Goal: Navigation & Orientation: Go to known website

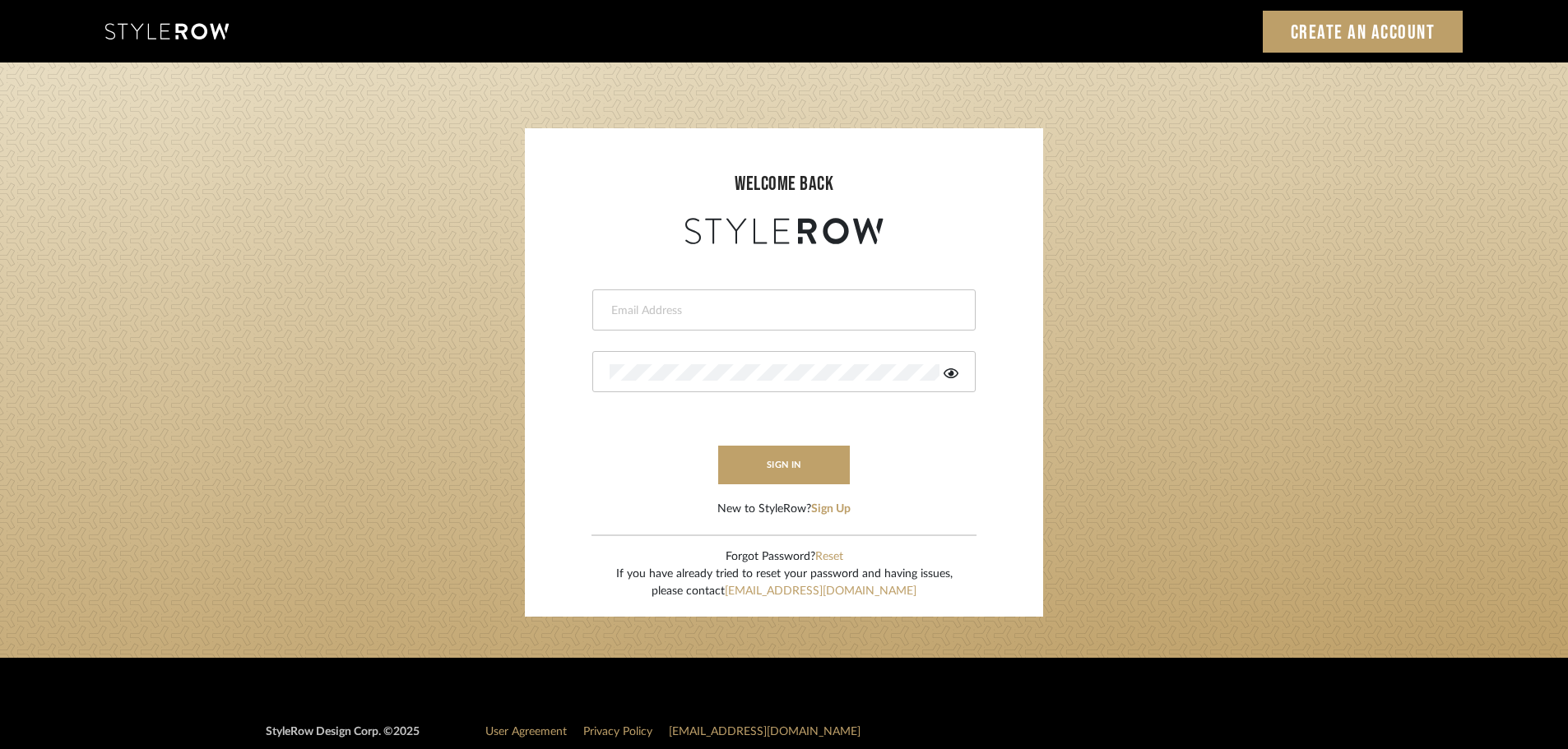
click at [637, 312] on input "email" at bounding box center [782, 310] width 344 height 17
type input "persimmon.design@outlook.com"
click at [746, 484] on button "sign in" at bounding box center [784, 465] width 132 height 39
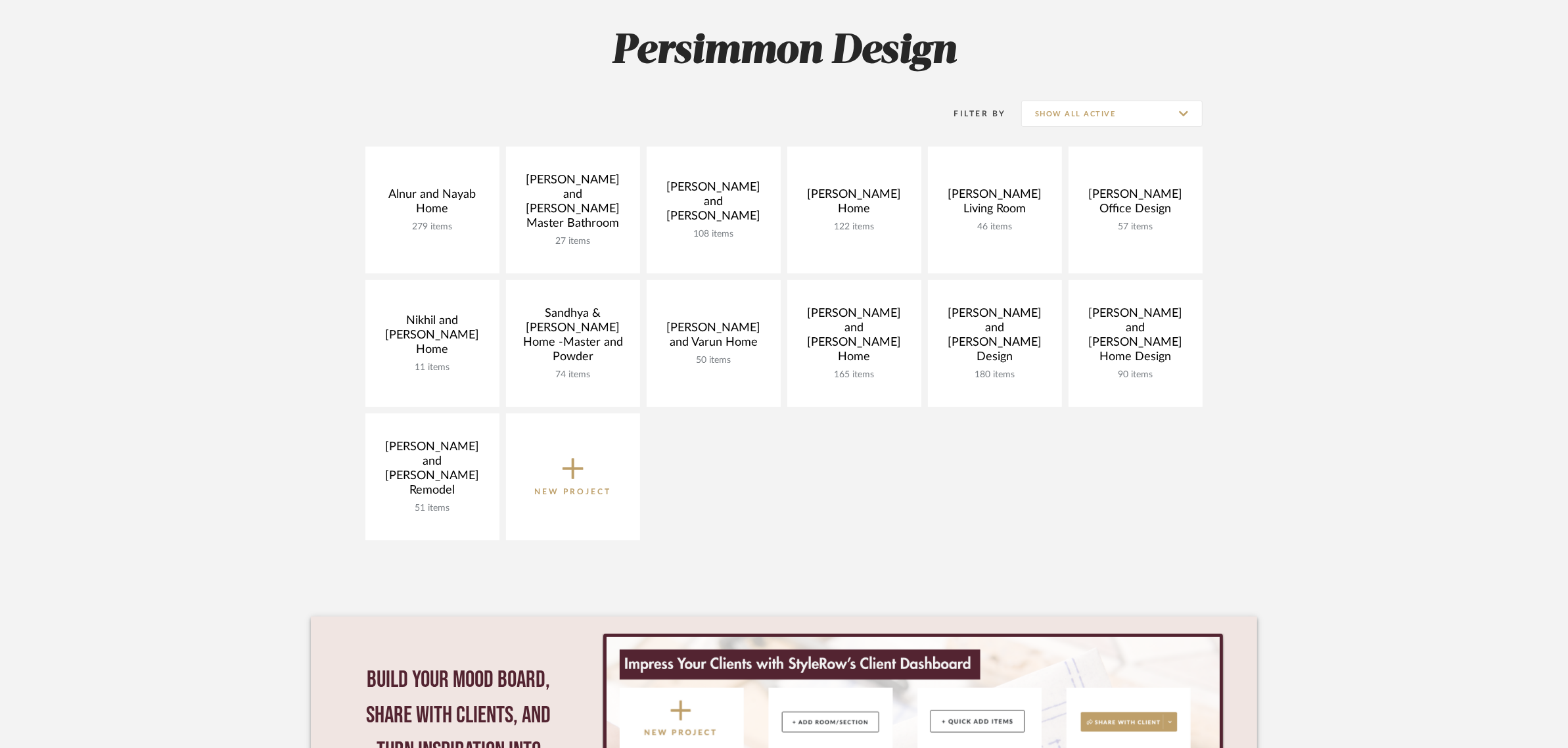
scroll to position [82, 0]
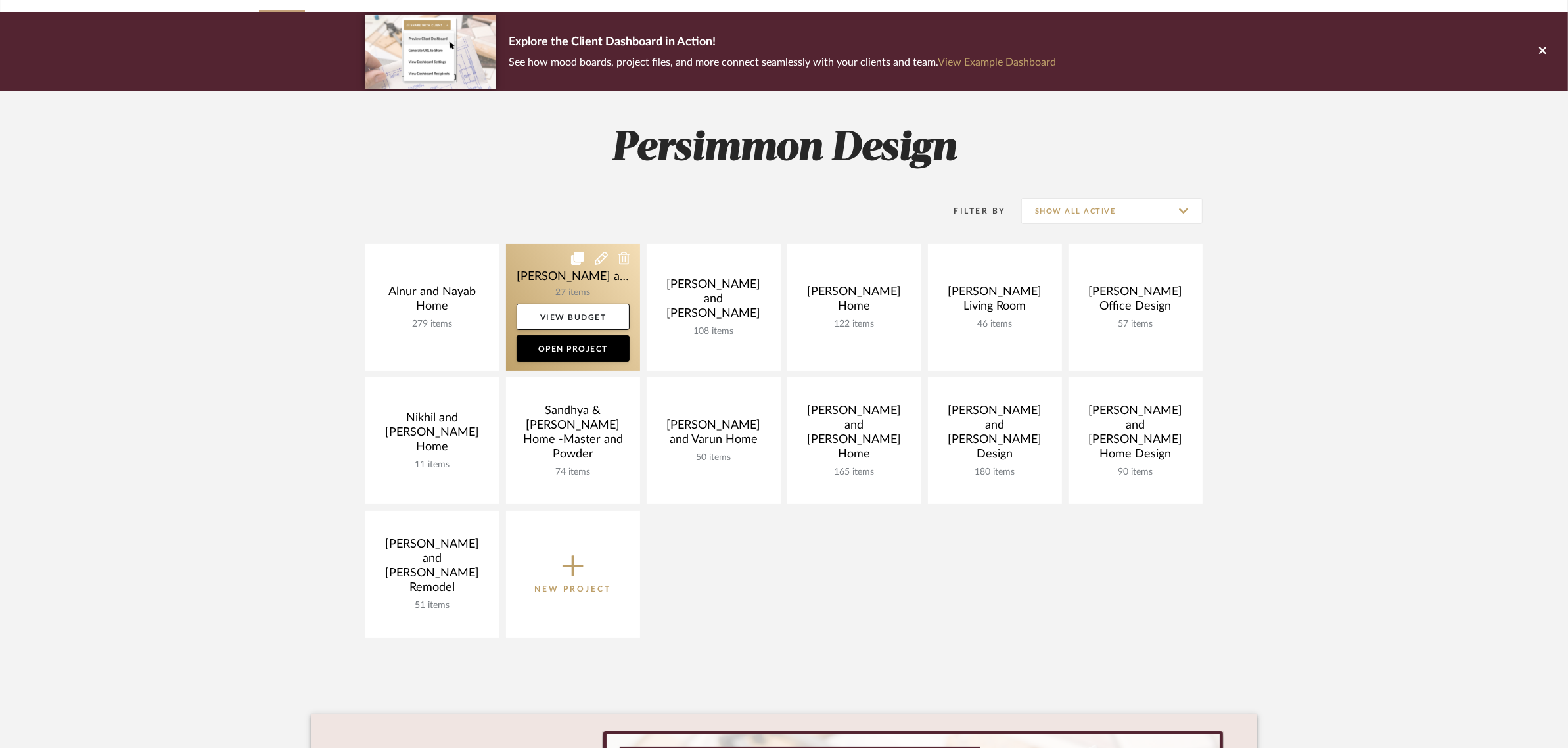
click at [526, 273] on link at bounding box center [573, 307] width 134 height 127
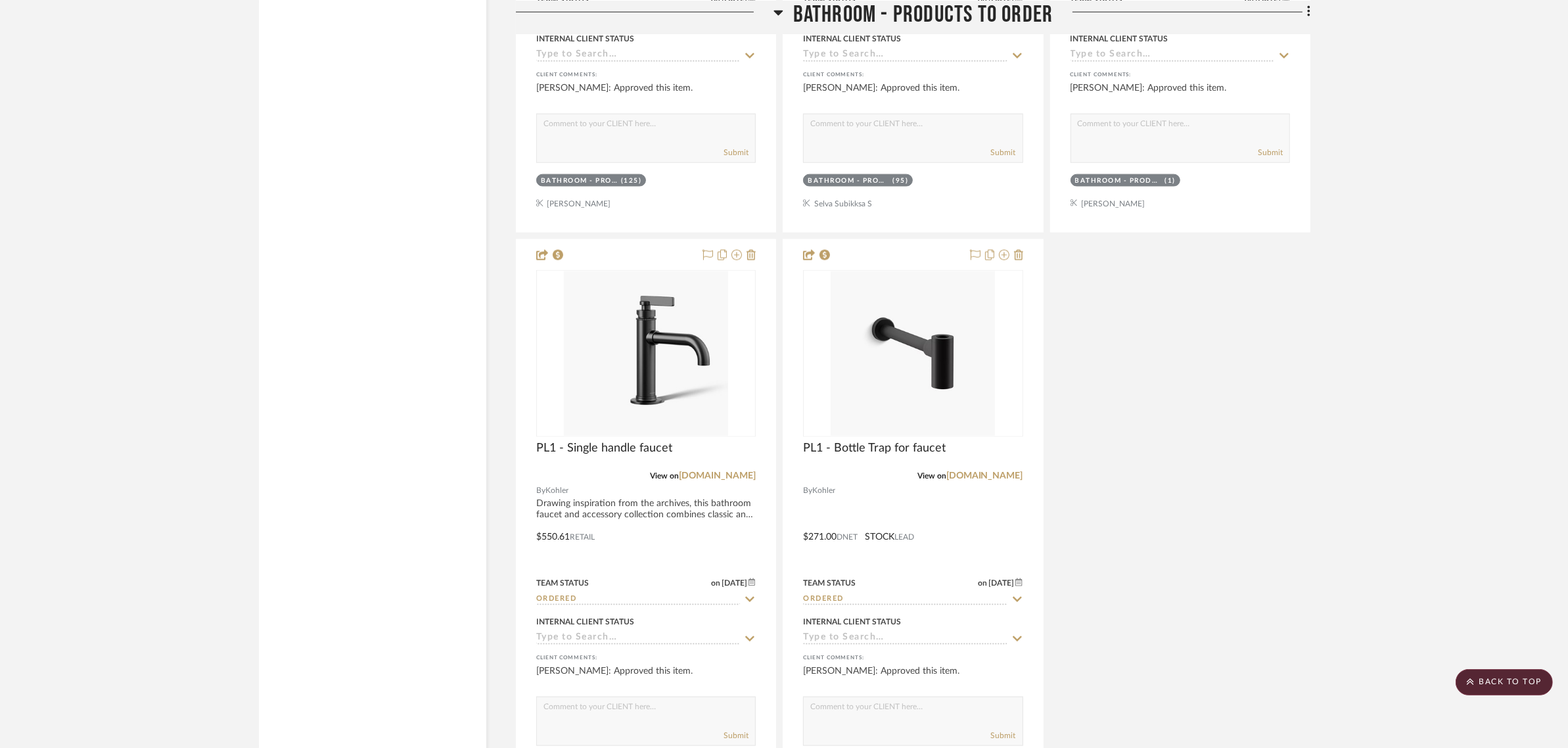
scroll to position [2135, 0]
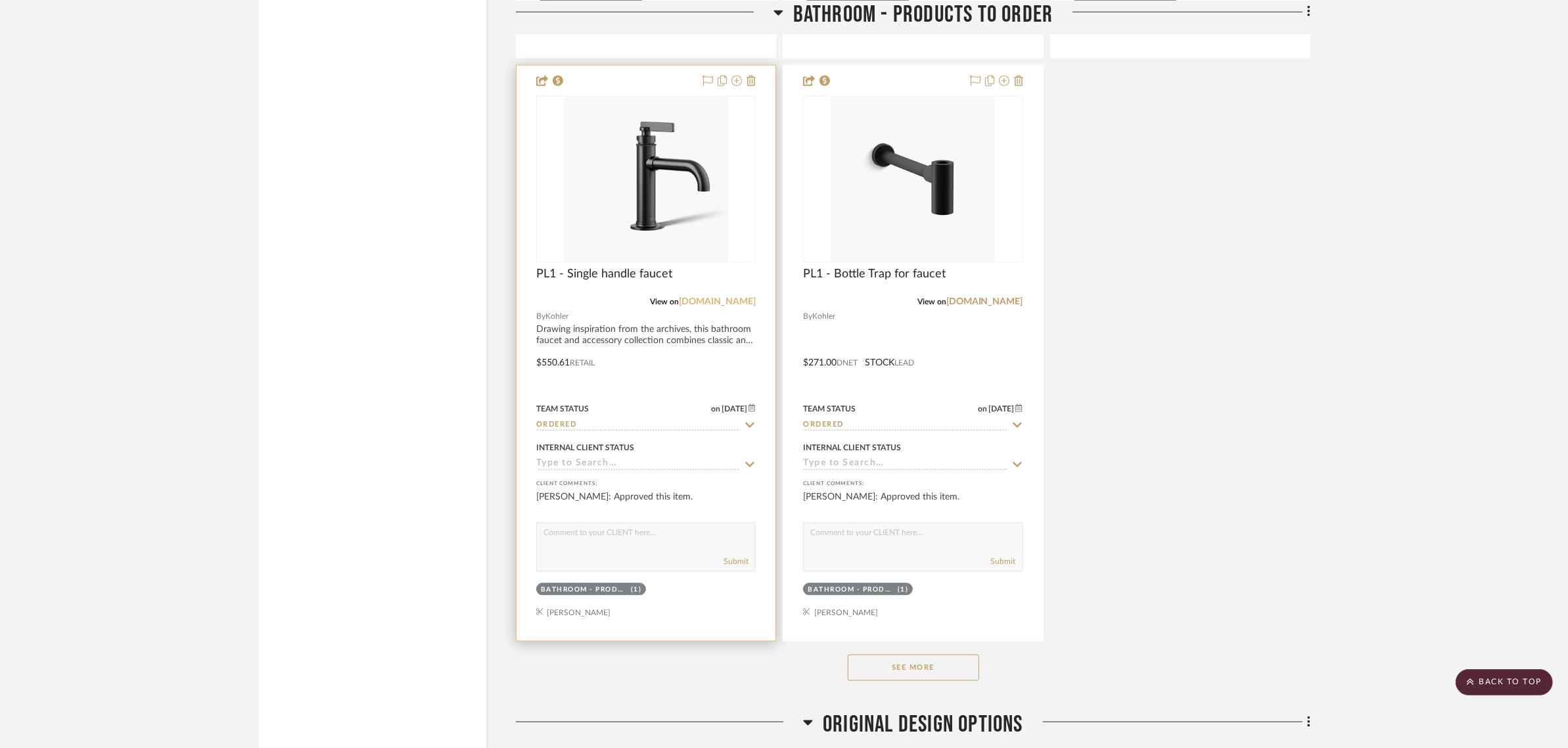
click at [743, 303] on link "[DOMAIN_NAME]" at bounding box center [717, 302] width 77 height 9
